Goal: Task Accomplishment & Management: Manage account settings

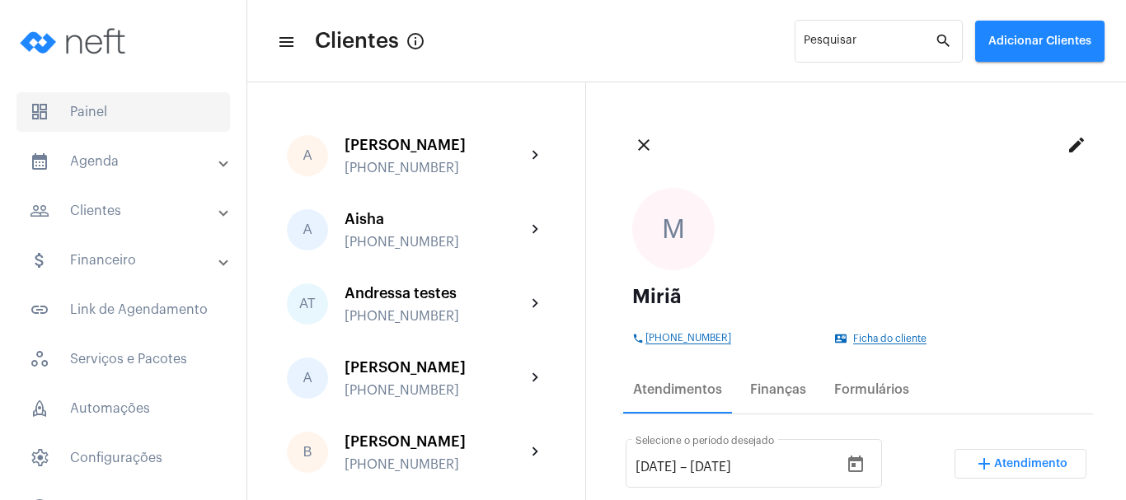
click at [139, 107] on span "dashboard Painel" at bounding box center [122, 112] width 213 height 40
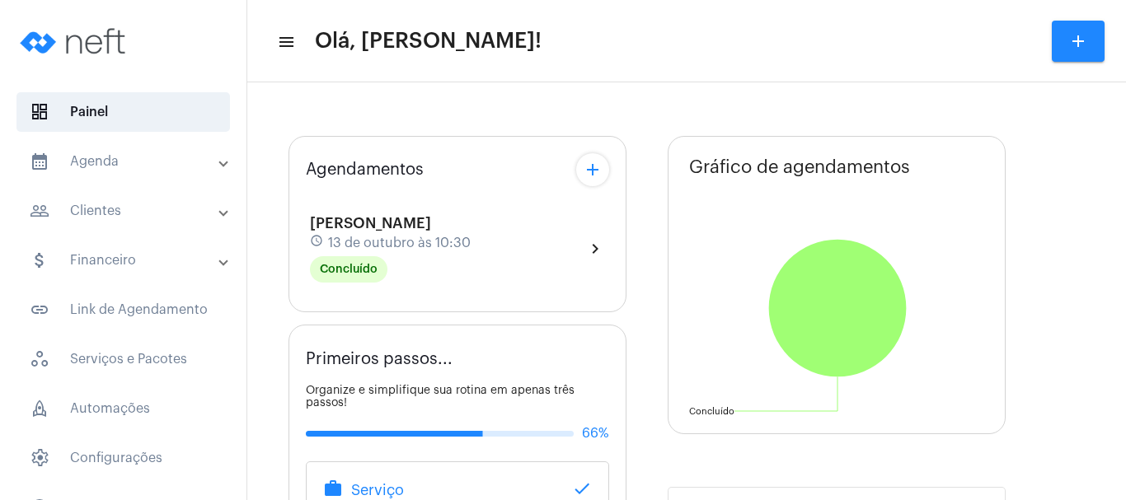
type input "[URL][DOMAIN_NAME][PERSON_NAME]"
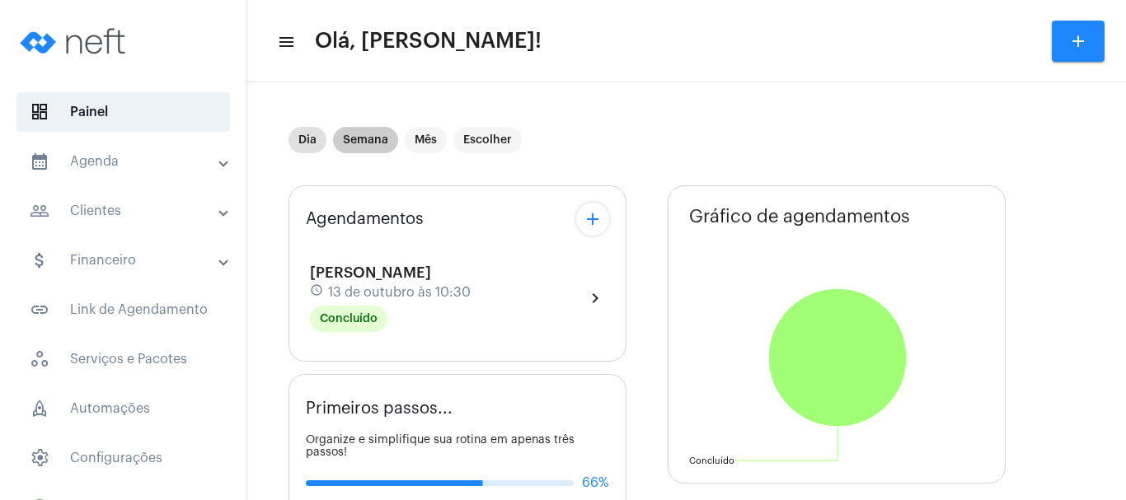
click at [364, 148] on mat-chip "Semana" at bounding box center [365, 140] width 65 height 26
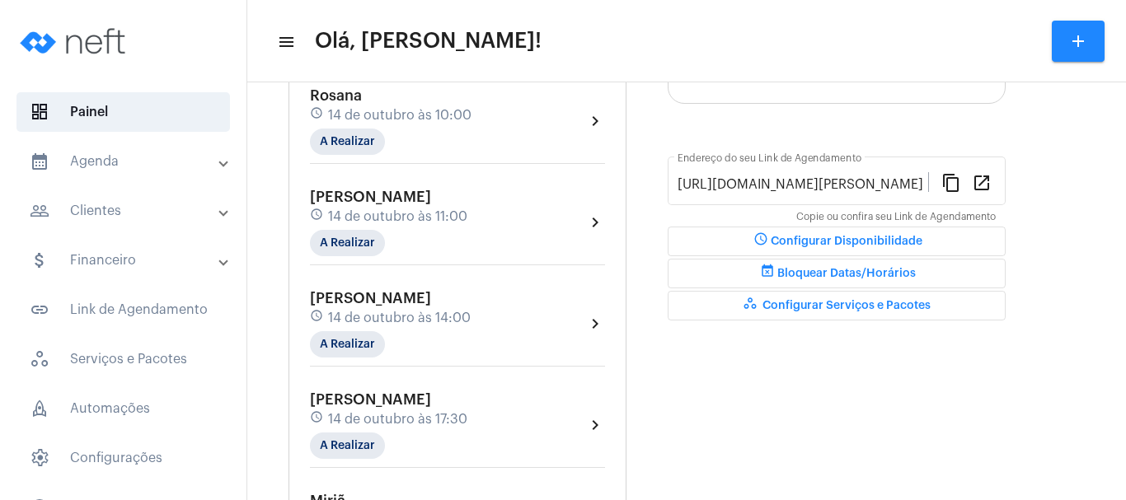
scroll to position [388, 0]
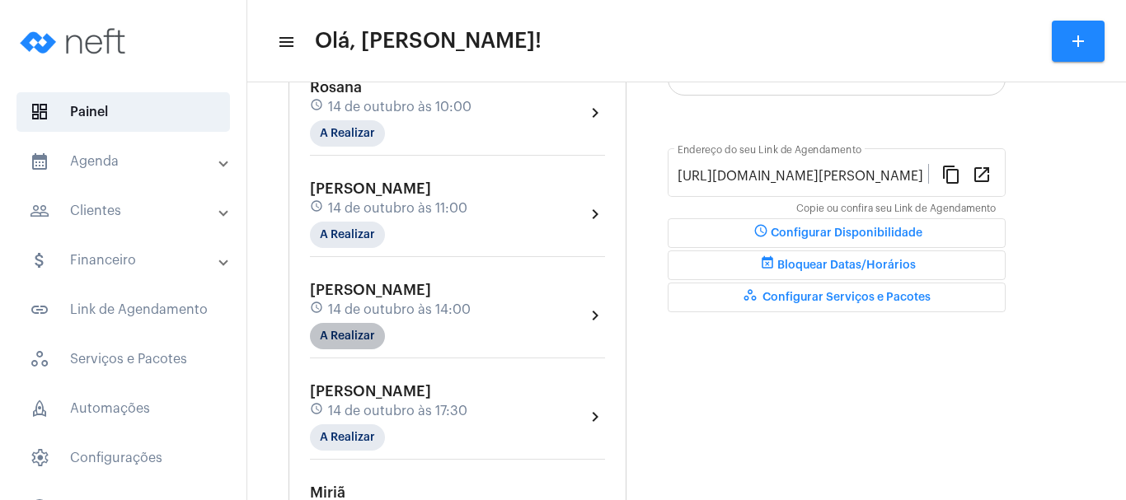
click at [349, 330] on mat-chip "A Realizar" at bounding box center [347, 336] width 75 height 26
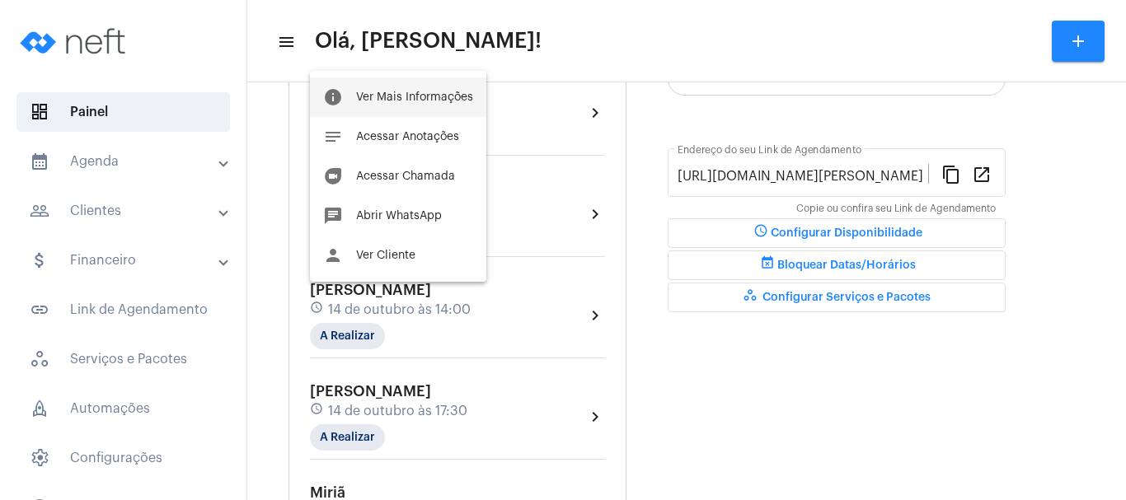
click at [399, 95] on span "Ver Mais Informações" at bounding box center [414, 97] width 117 height 12
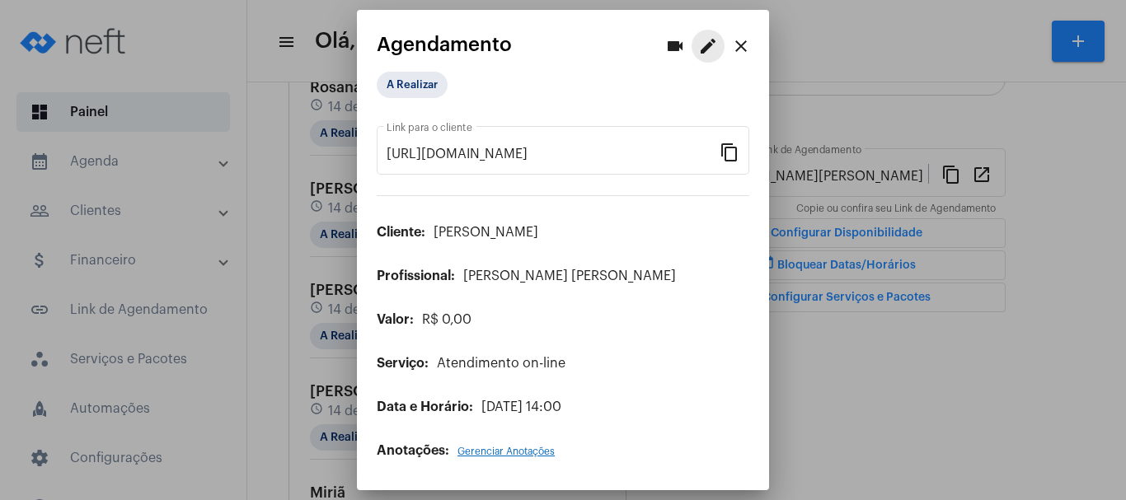
click at [711, 43] on mat-icon "edit" at bounding box center [708, 46] width 20 height 20
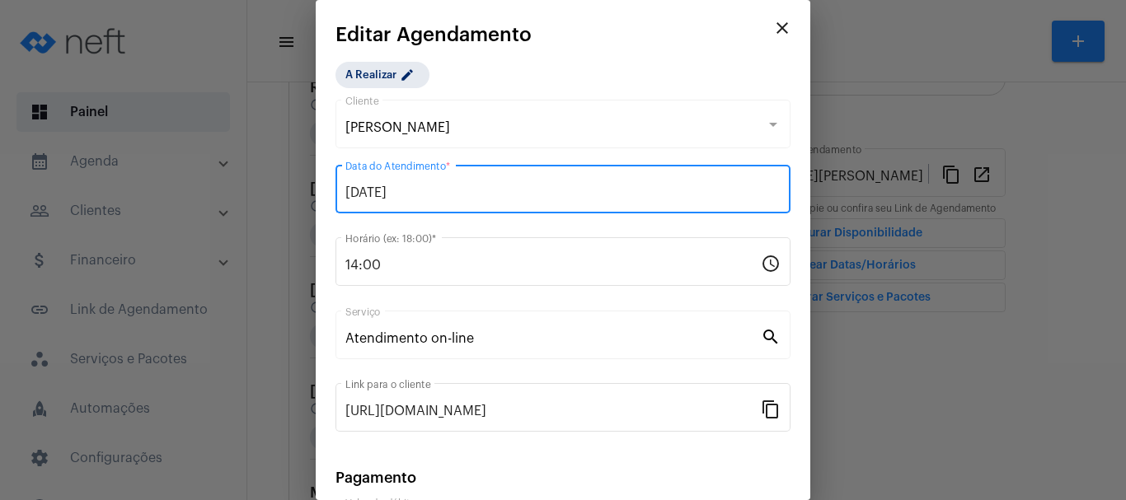
click at [375, 199] on input "[DATE]" at bounding box center [562, 192] width 435 height 15
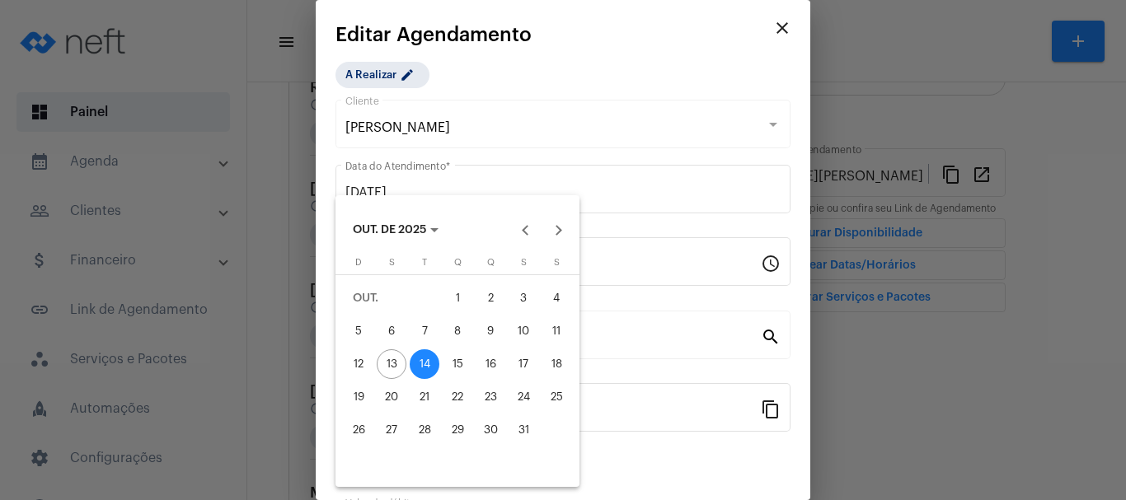
click at [530, 360] on div "17" at bounding box center [523, 364] width 30 height 30
type input "[DATE]"
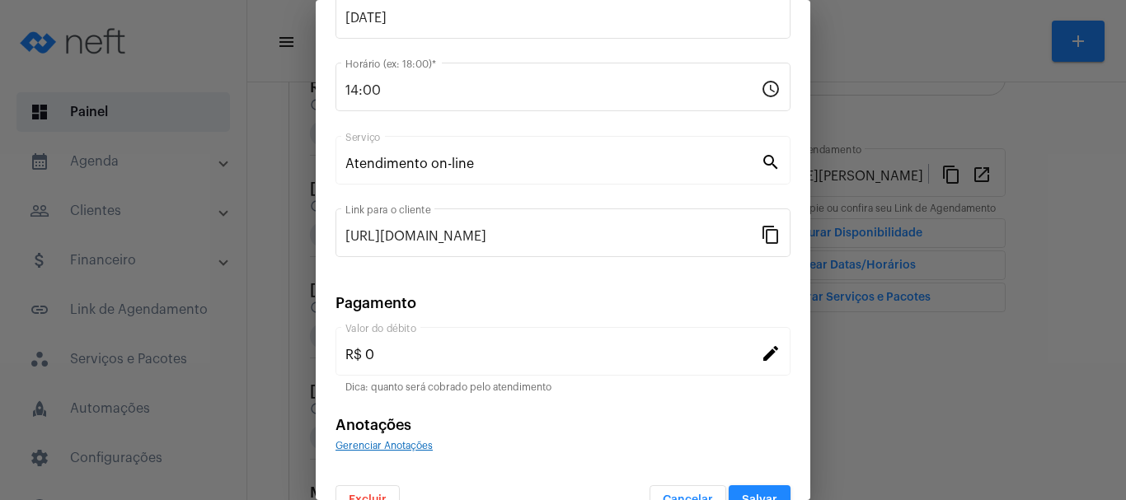
scroll to position [203, 0]
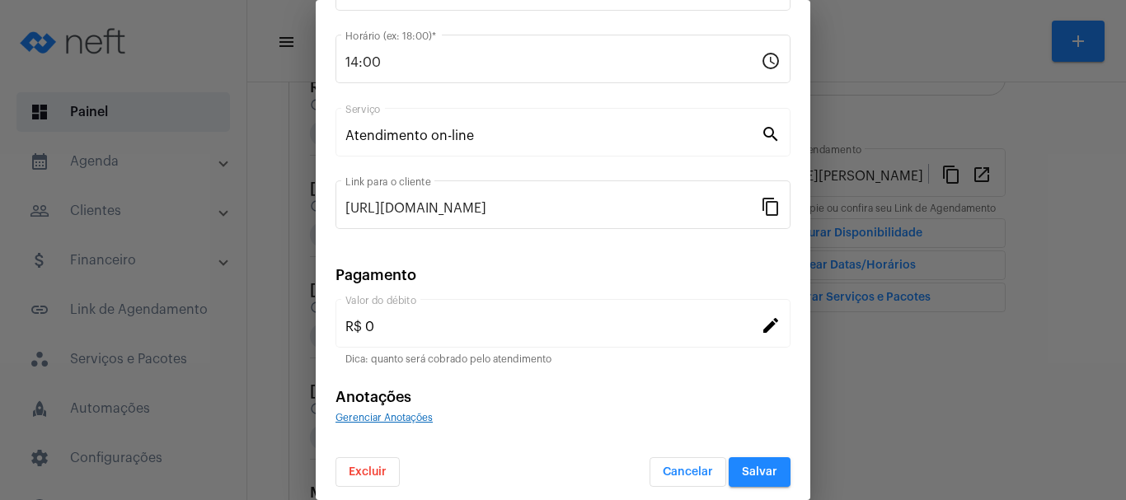
click at [756, 473] on span "Salvar" at bounding box center [759, 472] width 35 height 12
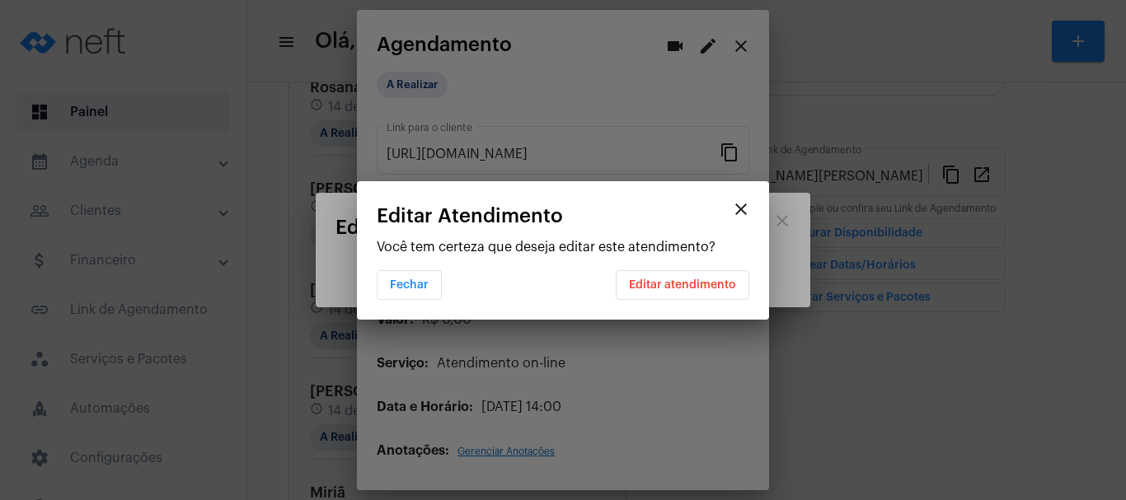
scroll to position [0, 0]
click at [672, 286] on span "Editar atendimento" at bounding box center [682, 285] width 107 height 12
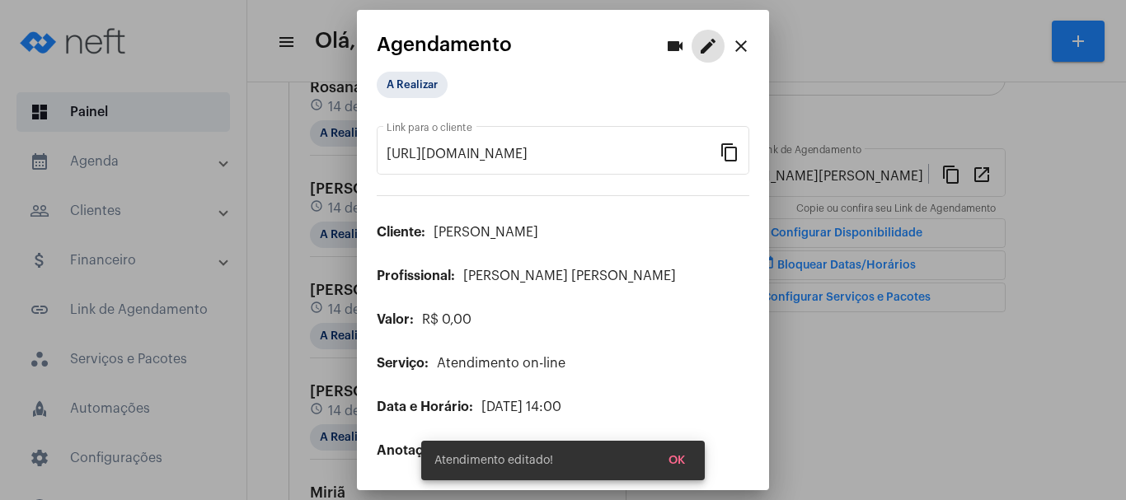
click at [679, 460] on span "OK" at bounding box center [676, 461] width 16 height 12
click at [674, 459] on span "OK" at bounding box center [676, 461] width 16 height 12
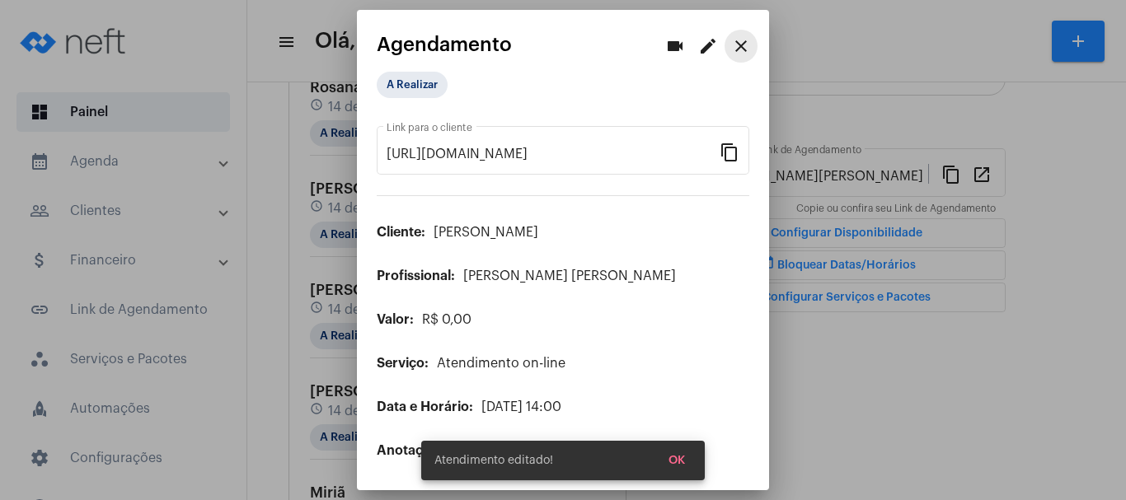
click at [742, 44] on mat-icon "close" at bounding box center [741, 46] width 20 height 20
